Goal: Find specific page/section: Find specific page/section

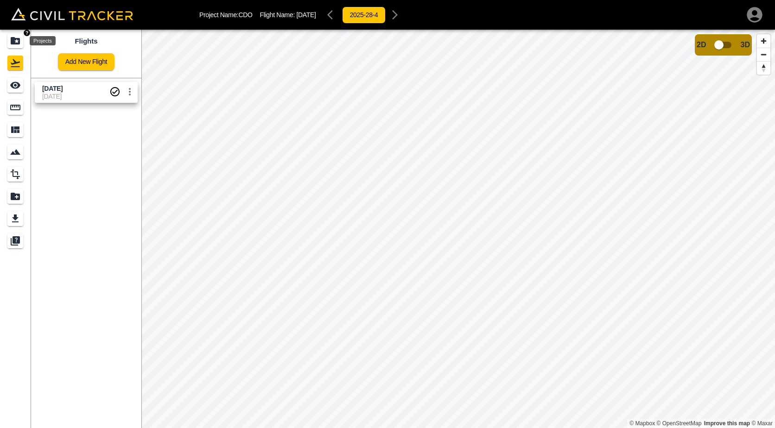
click at [17, 41] on icon "Projects" at bounding box center [15, 40] width 11 height 11
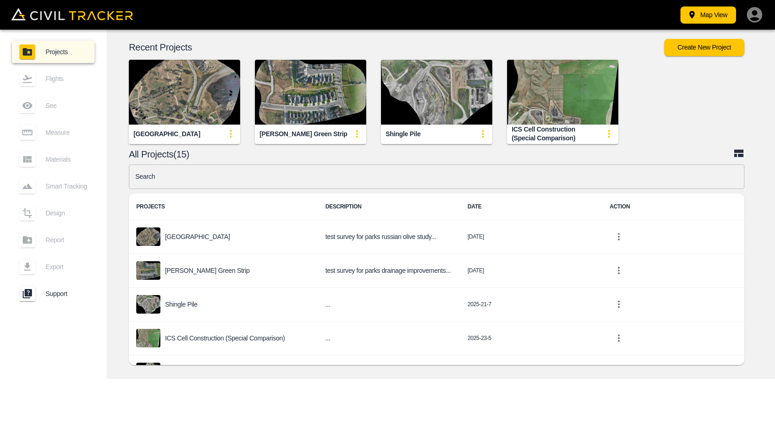
click at [208, 108] on img "button" at bounding box center [184, 92] width 111 height 65
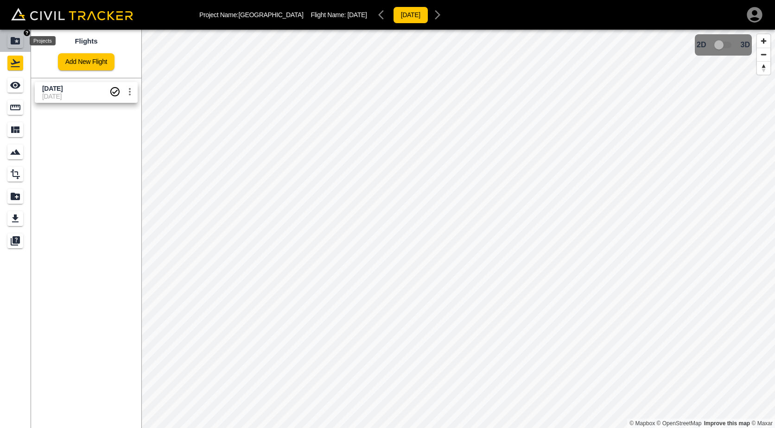
click at [14, 37] on icon "Projects" at bounding box center [15, 40] width 11 height 11
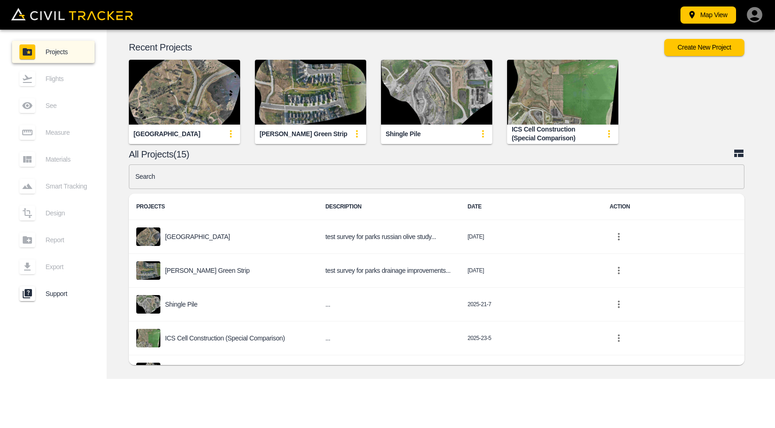
click at [320, 99] on img "button" at bounding box center [310, 92] width 111 height 65
